Goal: Task Accomplishment & Management: Manage account settings

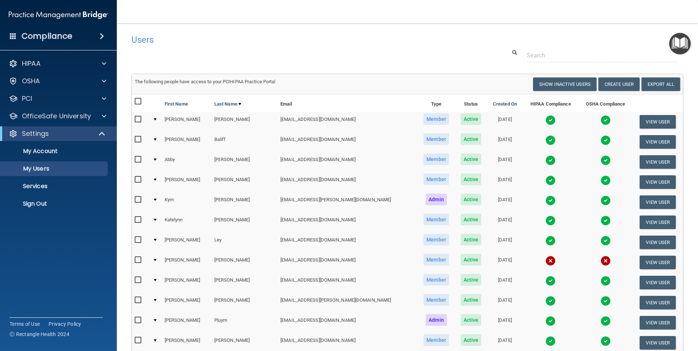
select select "20"
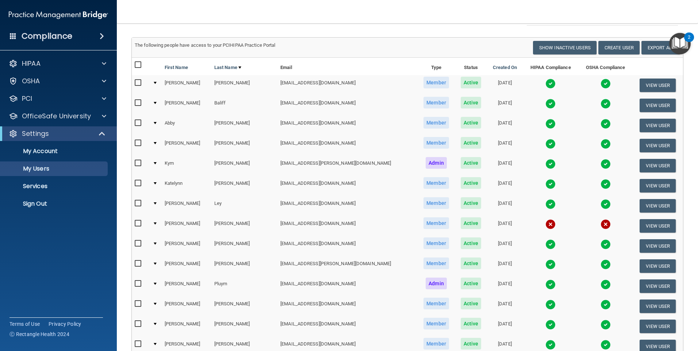
click at [139, 204] on input "checkbox" at bounding box center [139, 203] width 8 height 6
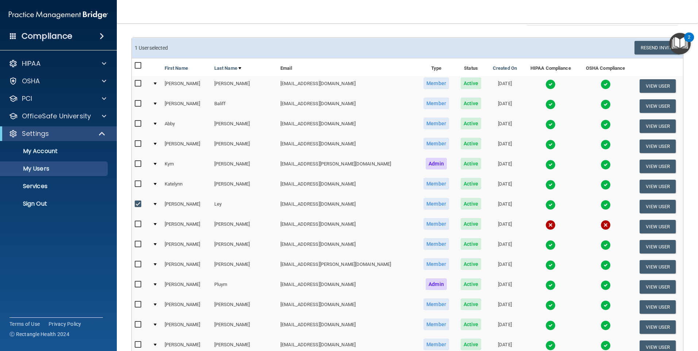
click at [139, 203] on input "checkbox" at bounding box center [139, 204] width 8 height 6
checkbox input "false"
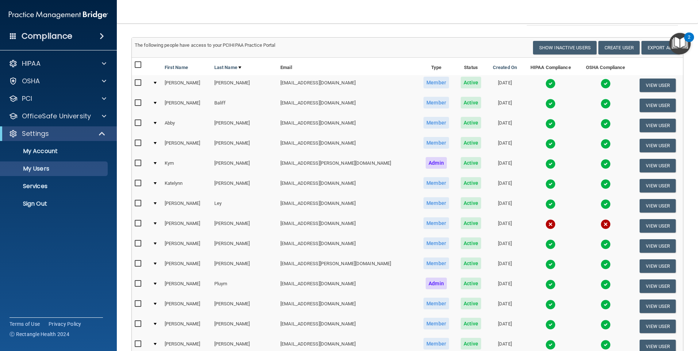
click at [460, 201] on span "Active" at bounding box center [470, 203] width 21 height 12
click at [460, 202] on span "Active" at bounding box center [470, 203] width 21 height 12
click at [642, 207] on button "View User" at bounding box center [657, 205] width 36 height 13
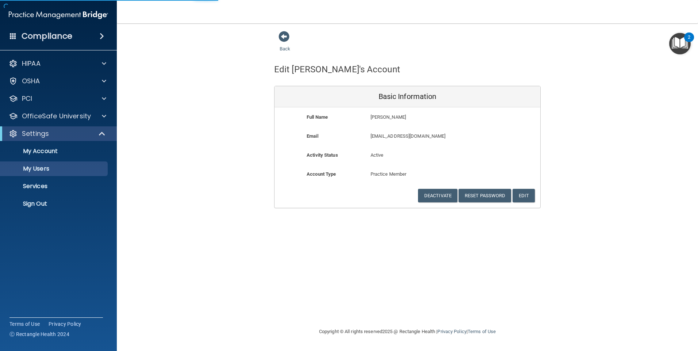
select select "20"
